Goal: Find specific page/section: Find specific page/section

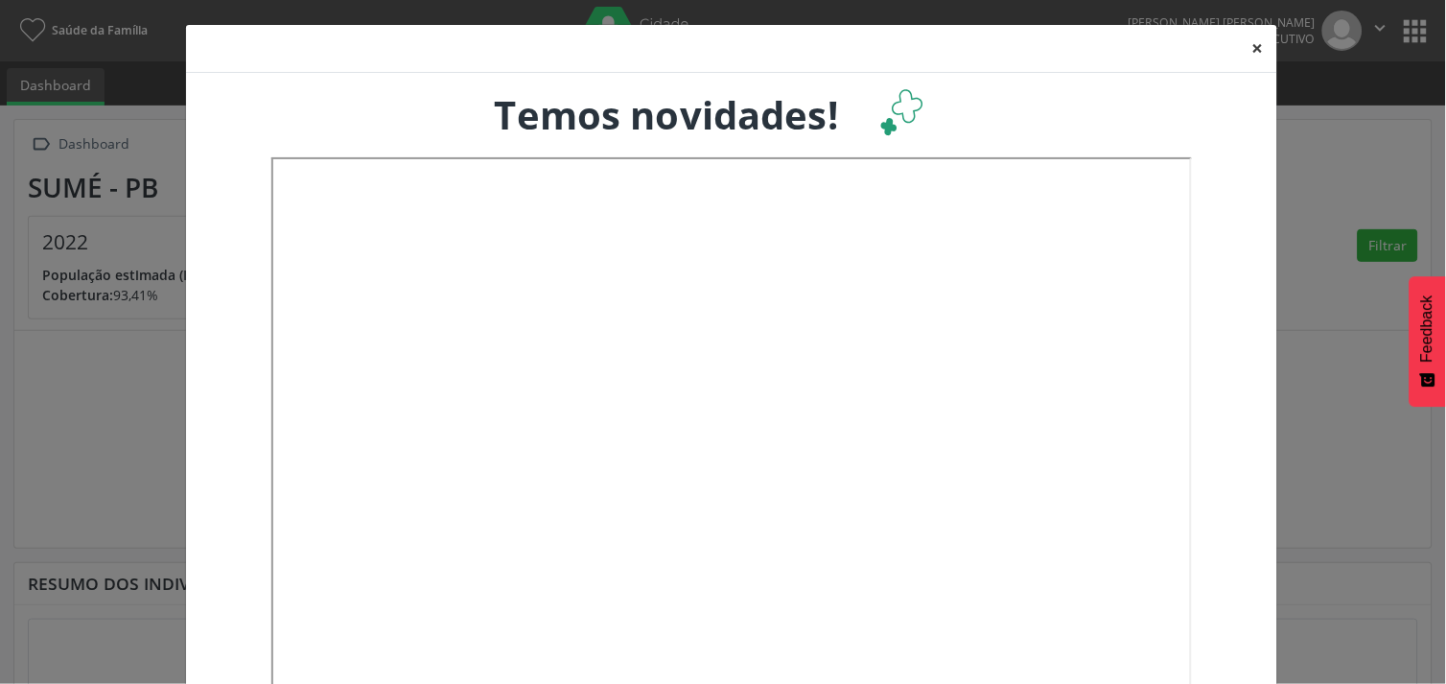
click at [1247, 51] on button "×" at bounding box center [1258, 48] width 38 height 47
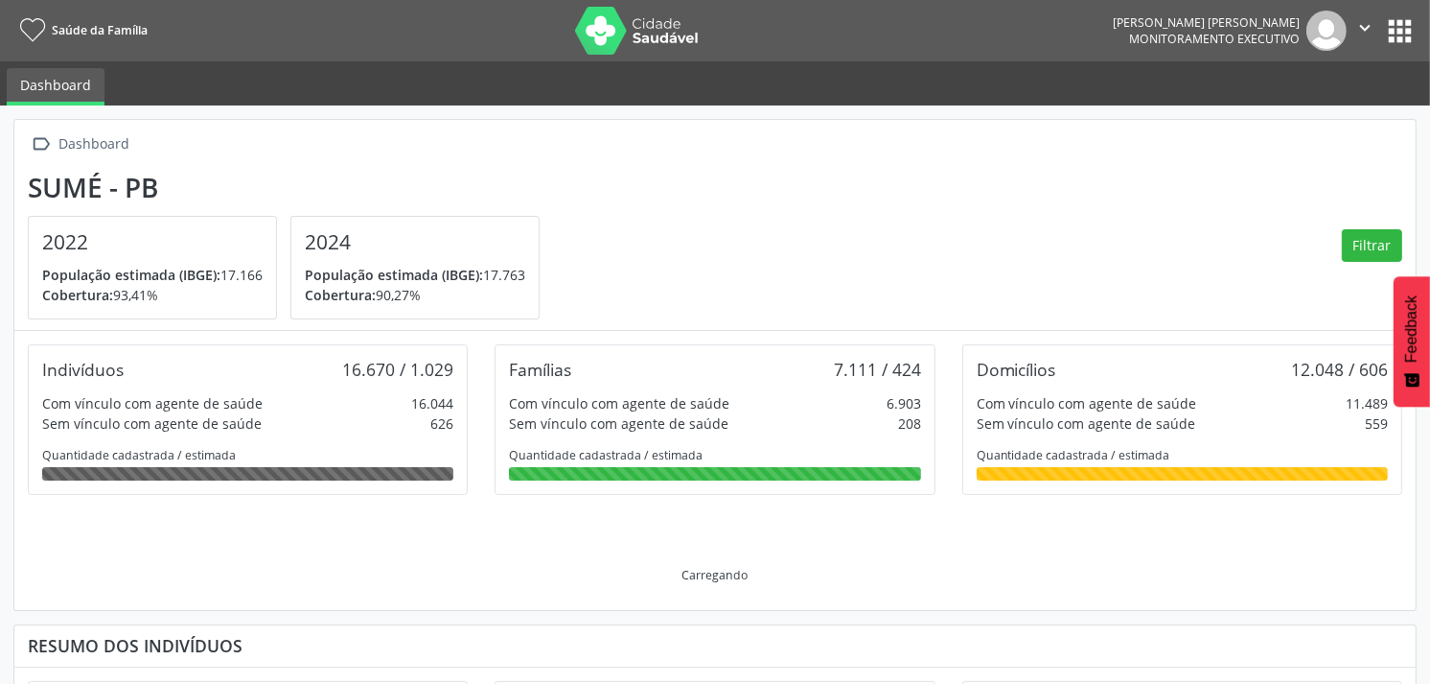
click at [1413, 27] on button "apps" at bounding box center [1400, 31] width 34 height 34
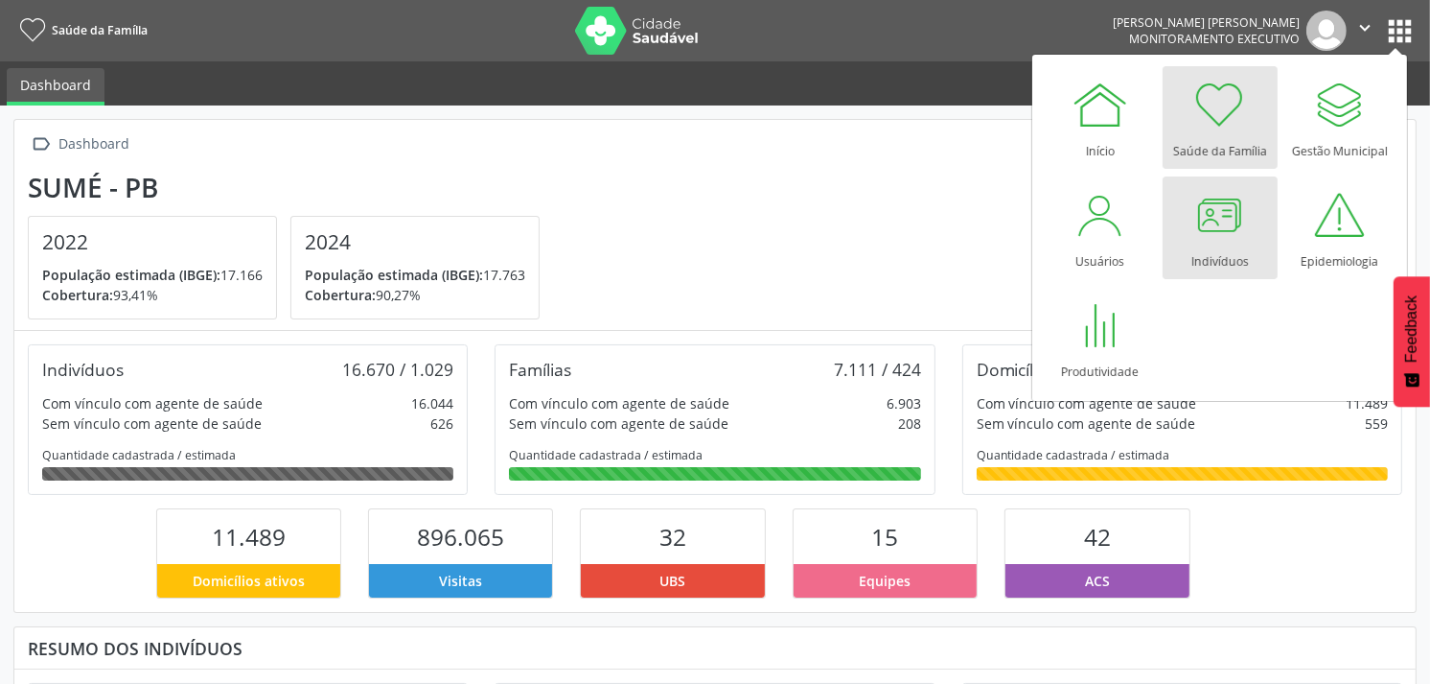
click at [1257, 244] on link "Indivíduos" at bounding box center [1220, 227] width 115 height 103
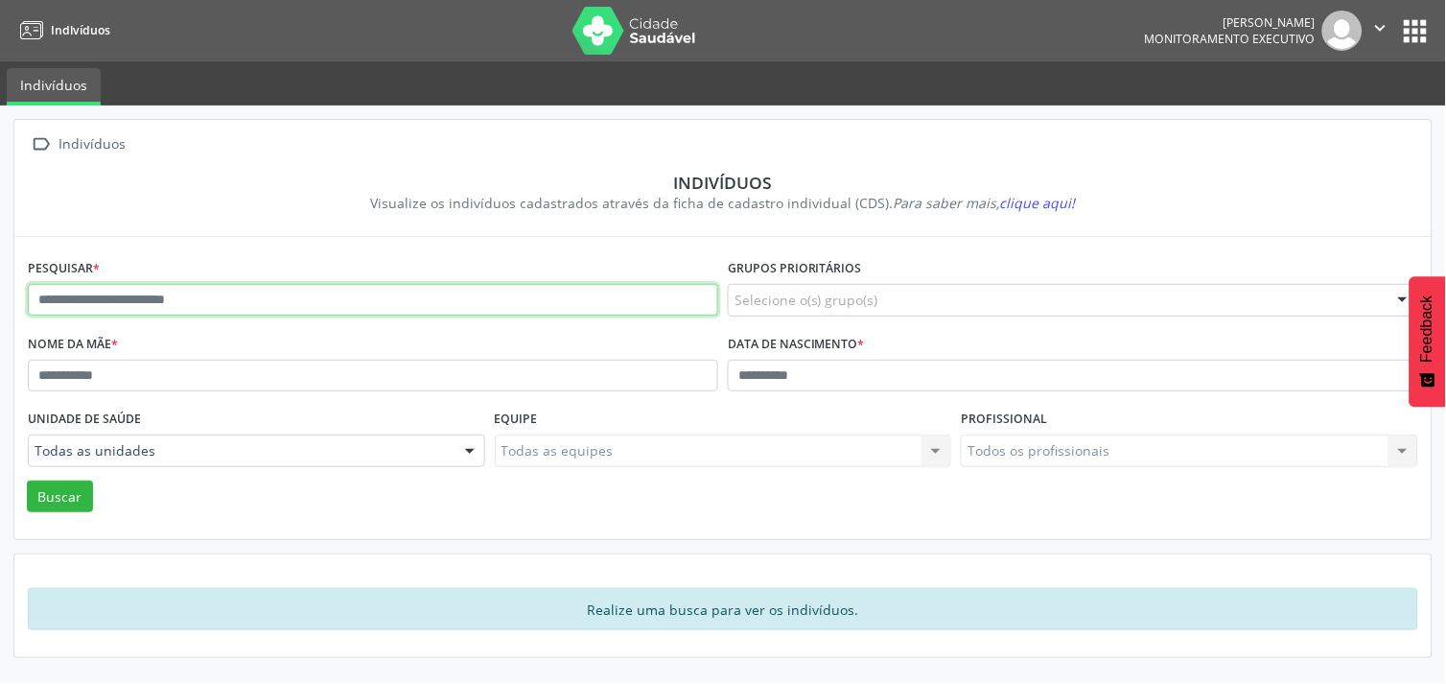
click at [126, 299] on input "text" at bounding box center [373, 300] width 690 height 33
type input "**********"
click at [27, 480] on button "Buscar" at bounding box center [60, 496] width 66 height 33
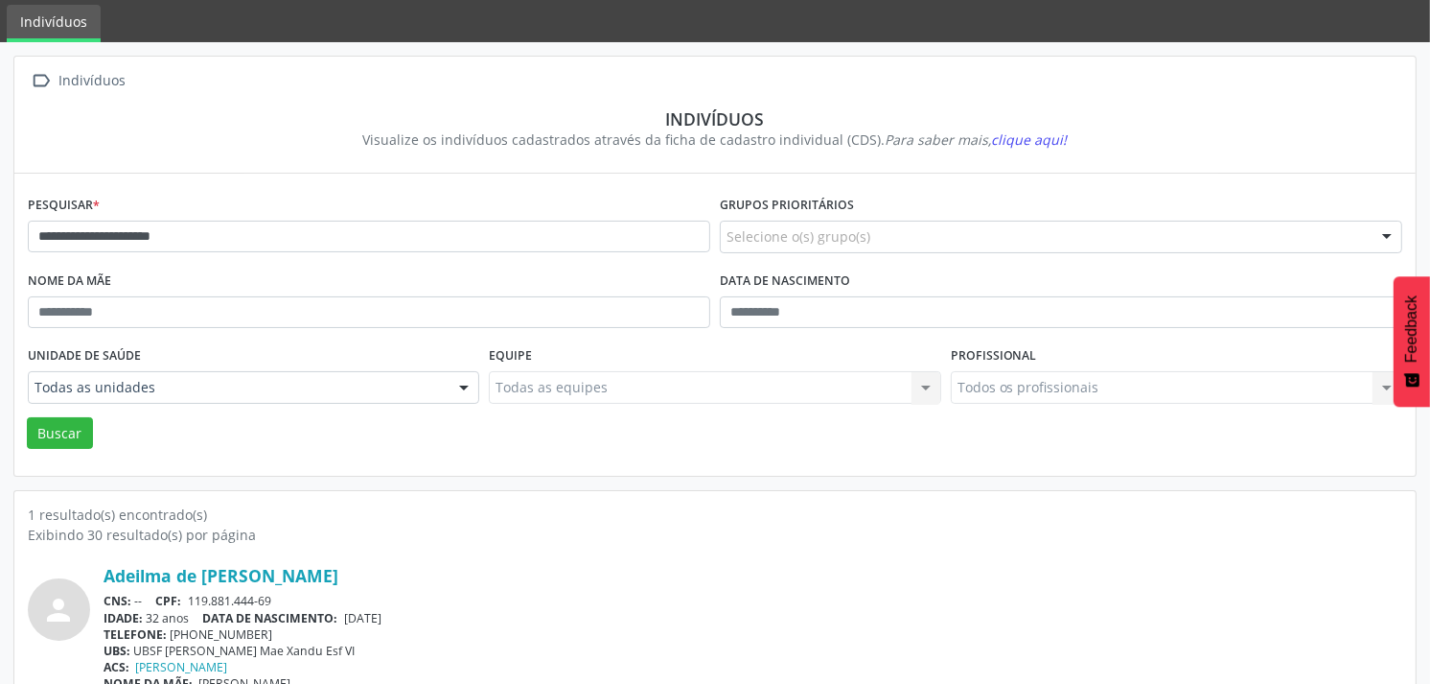
scroll to position [99, 0]
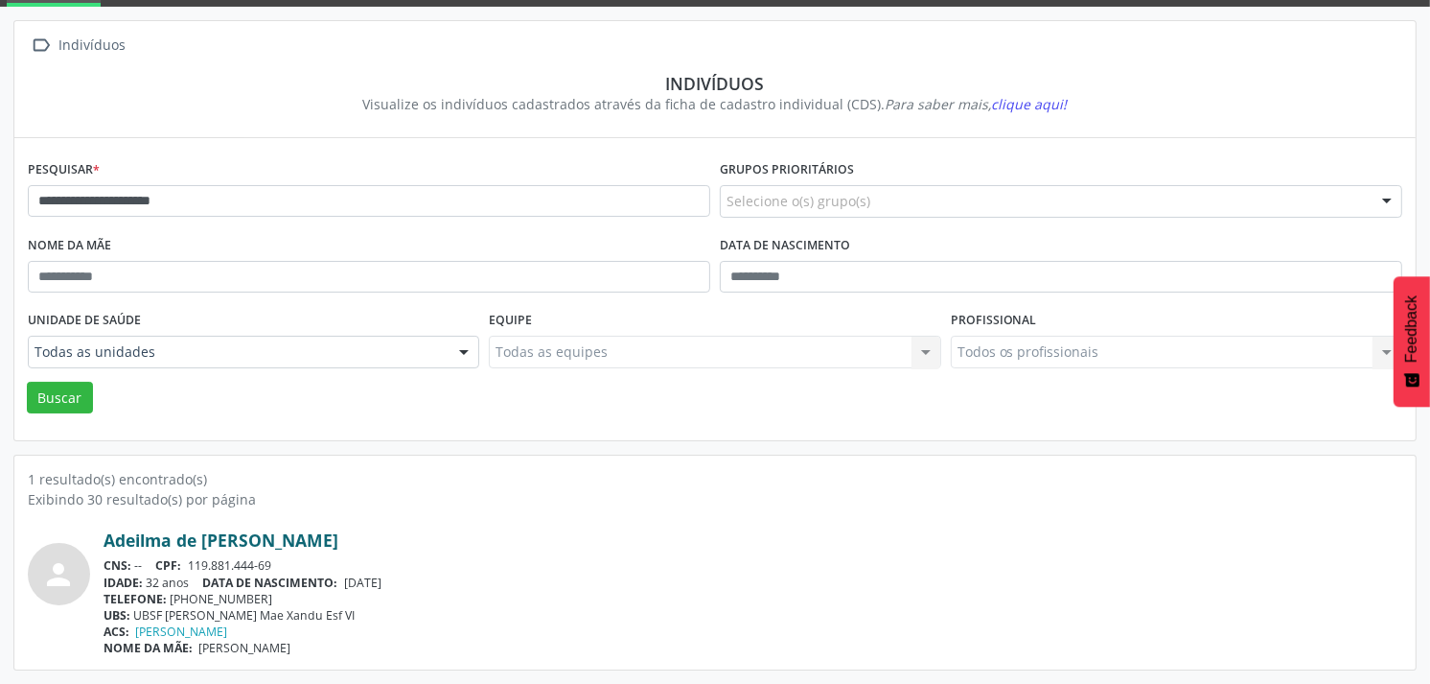
click at [237, 537] on link "Adeilma de [PERSON_NAME]" at bounding box center [221, 539] width 235 height 21
